Goal: Navigation & Orientation: Go to known website

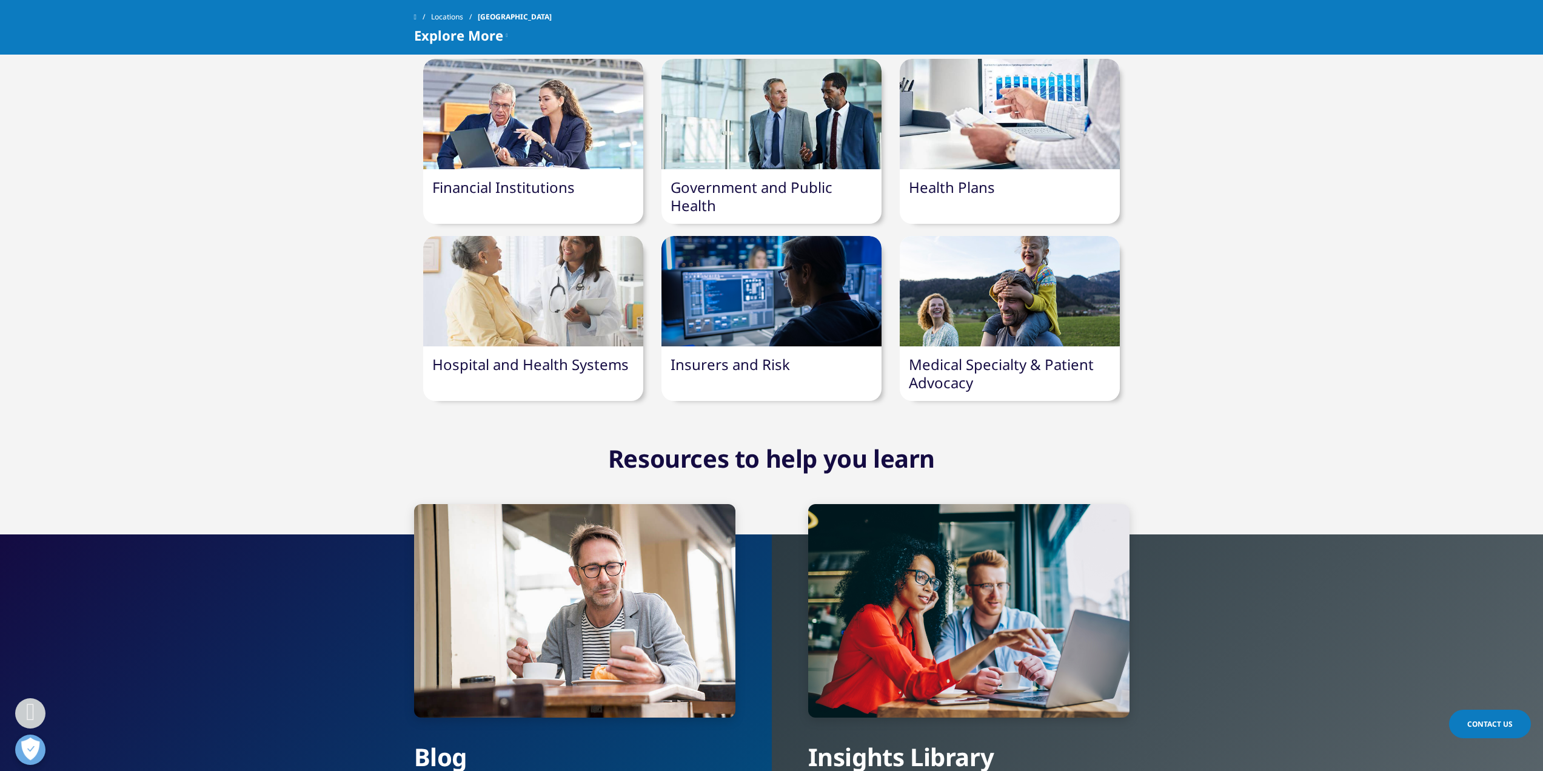
scroll to position [1420, 0]
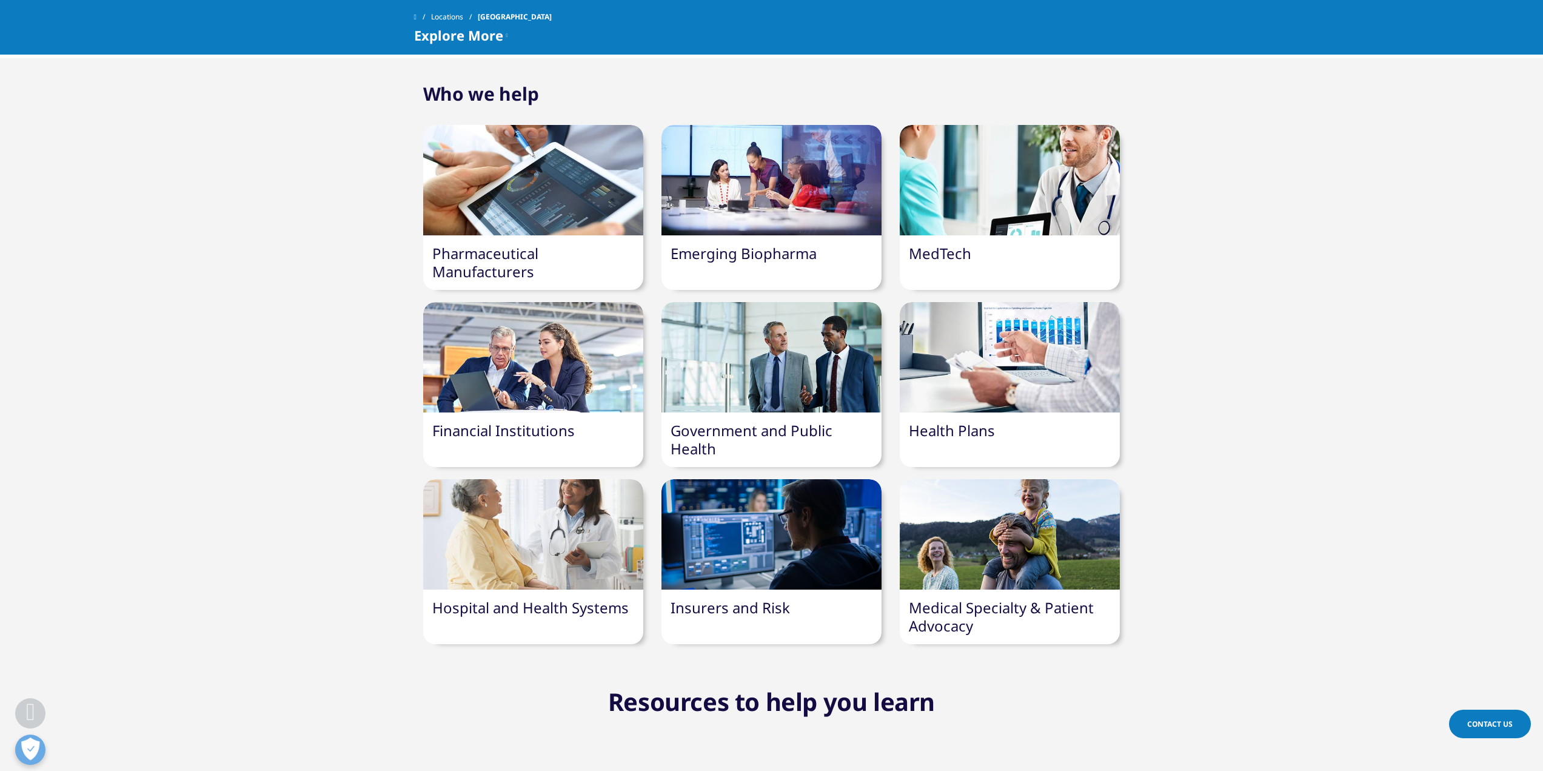
click at [580, 414] on div "Financial Institutions" at bounding box center [533, 430] width 220 height 36
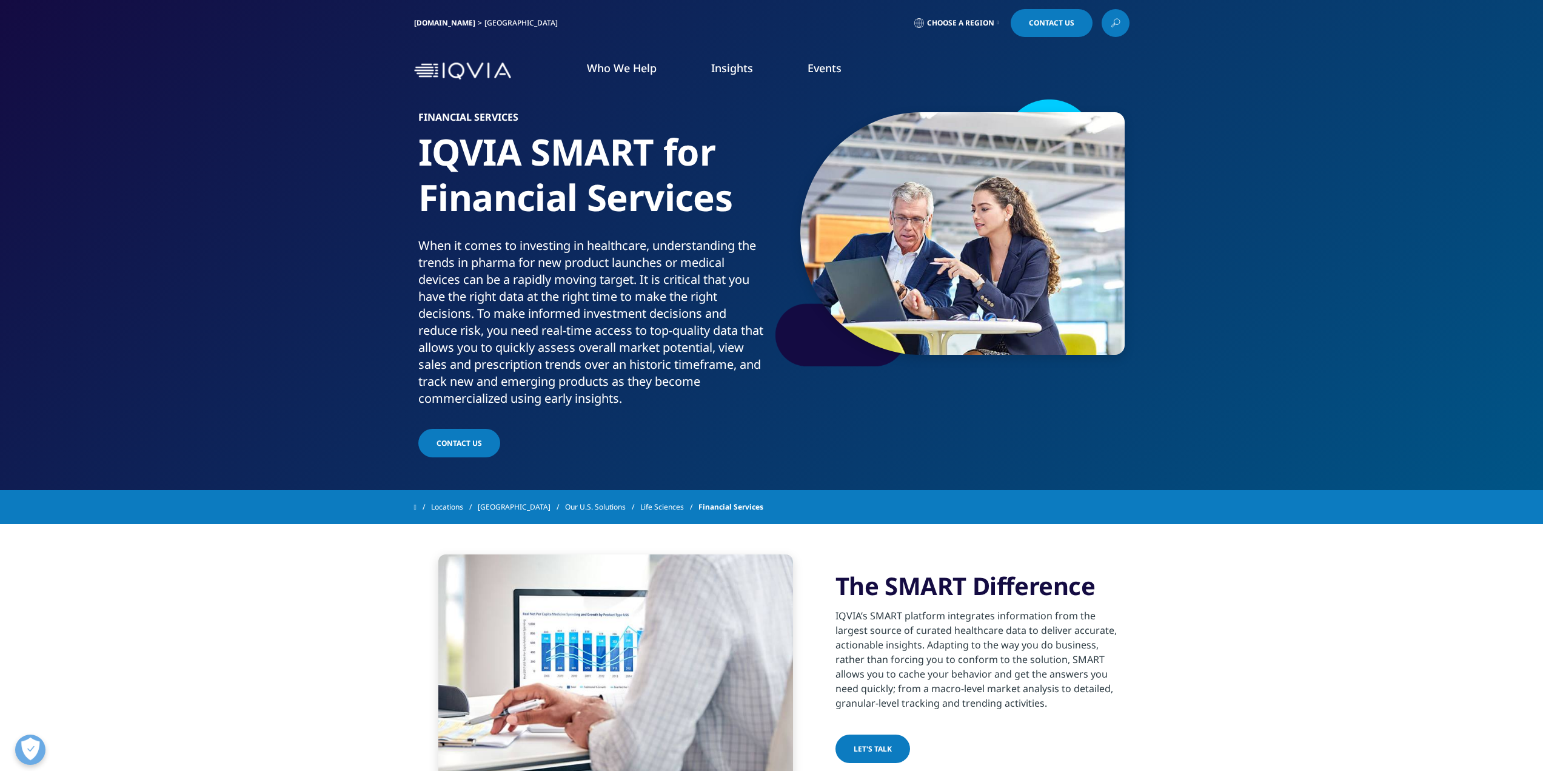
click at [418, 20] on link "[DOMAIN_NAME]" at bounding box center [444, 23] width 61 height 10
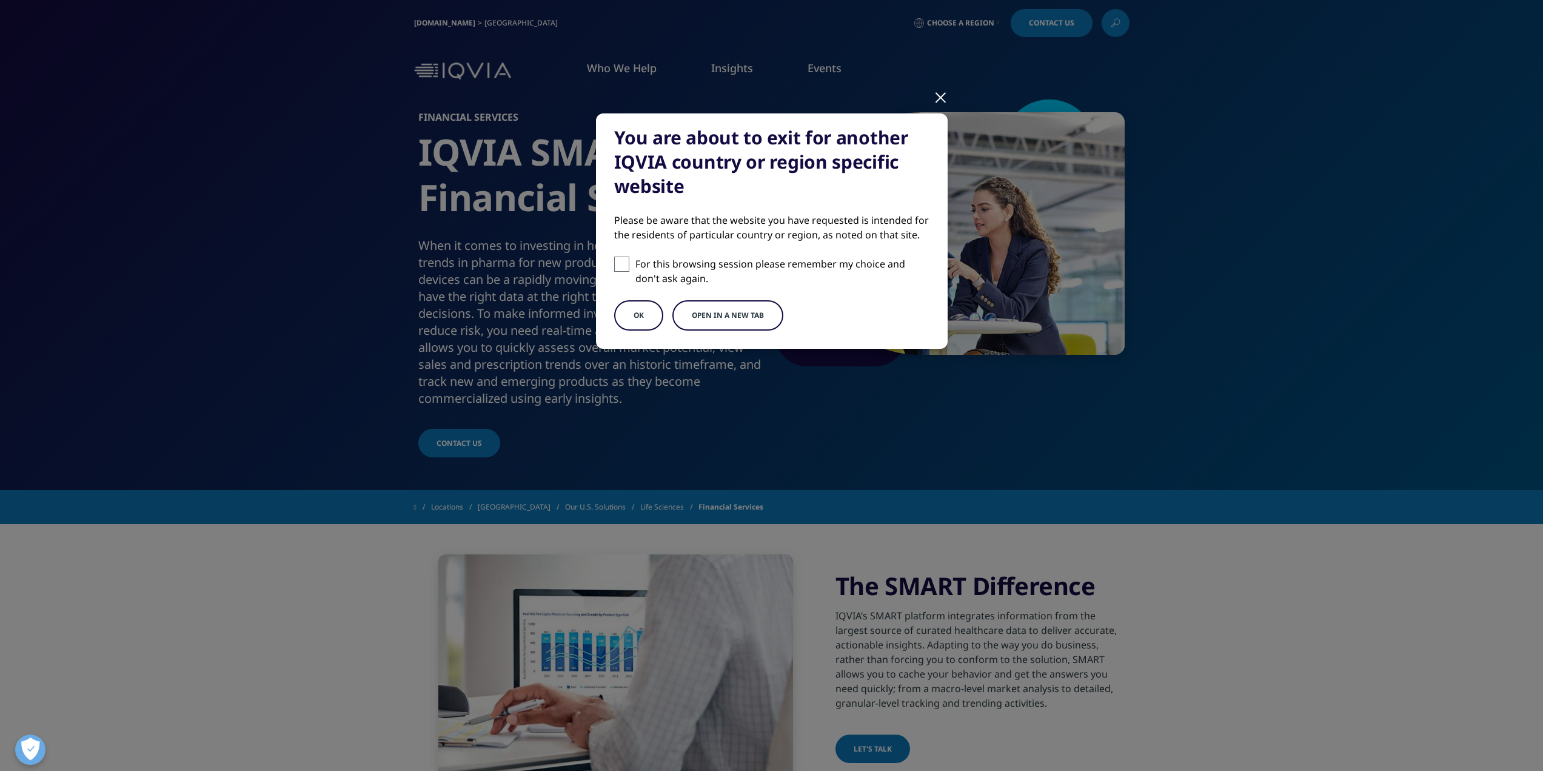
click at [648, 309] on button "OK" at bounding box center [638, 315] width 49 height 30
